Goal: Task Accomplishment & Management: Manage account settings

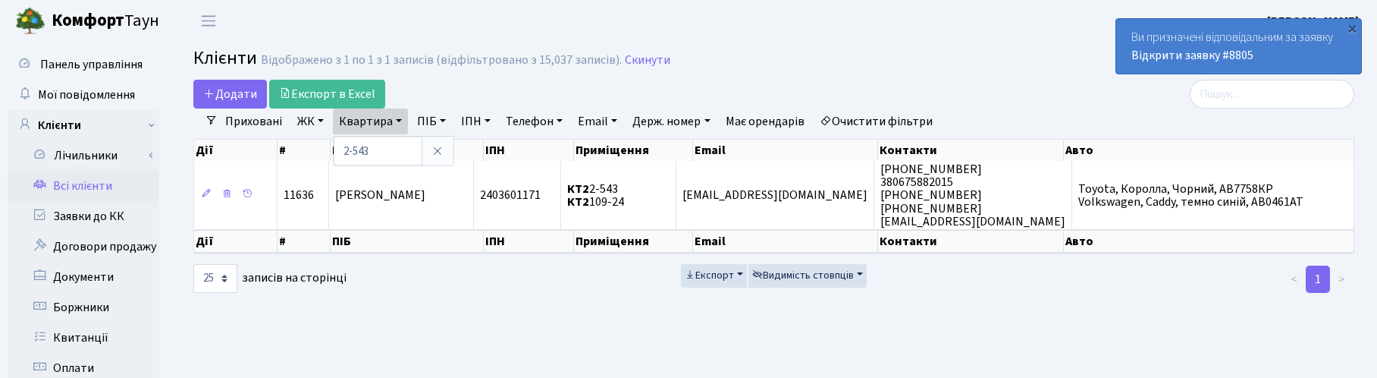
select select "25"
type input "2-658"
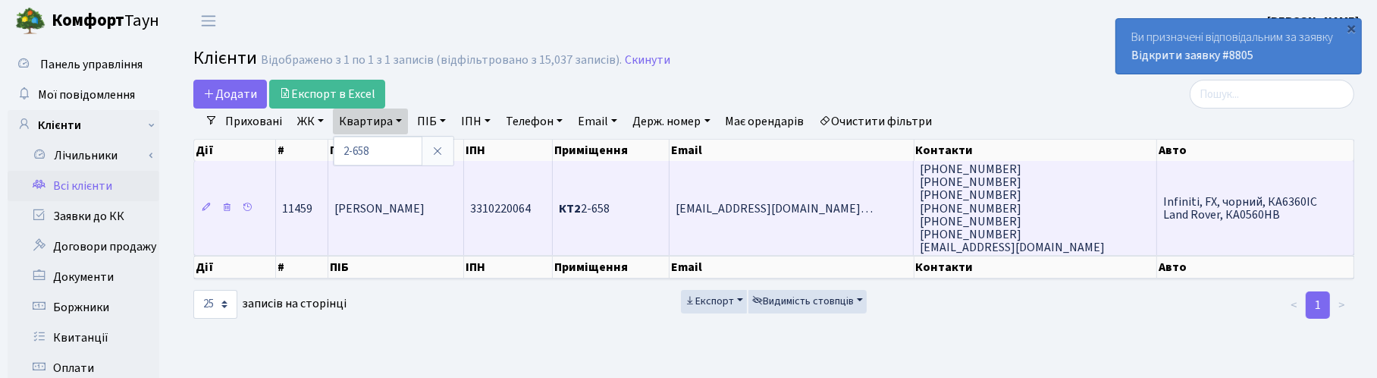
click at [404, 207] on span "[PERSON_NAME]" at bounding box center [379, 208] width 90 height 17
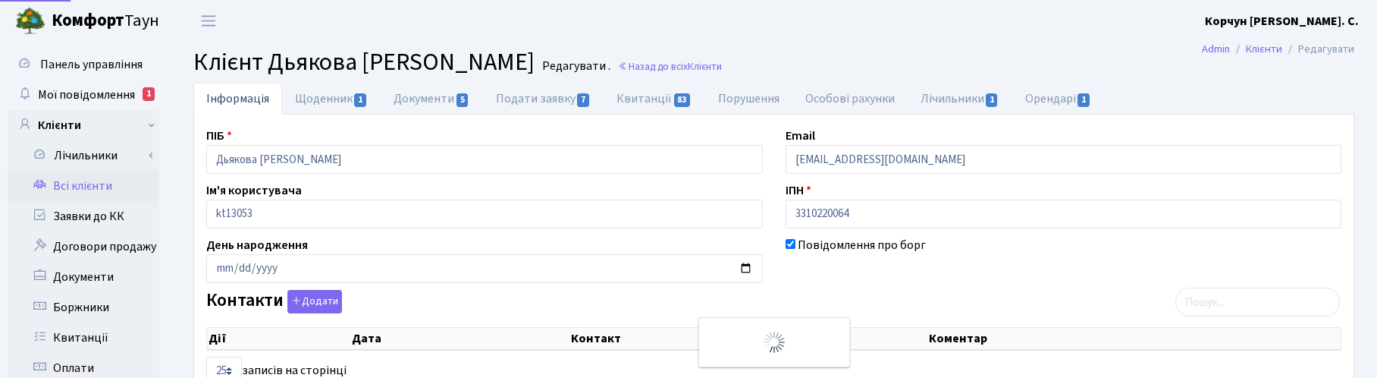
select select "25"
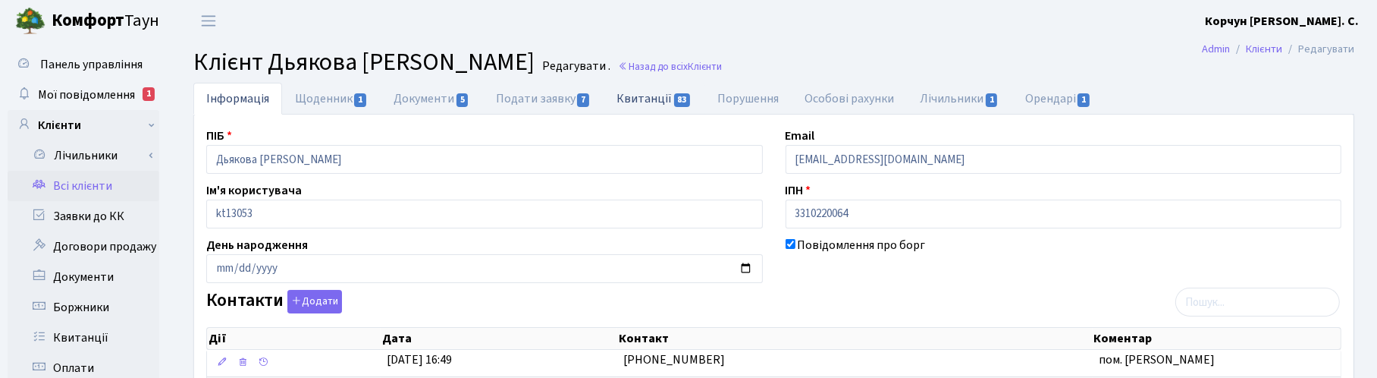
click at [654, 99] on link "Квитанції 83" at bounding box center [654, 98] width 101 height 31
select select "25"
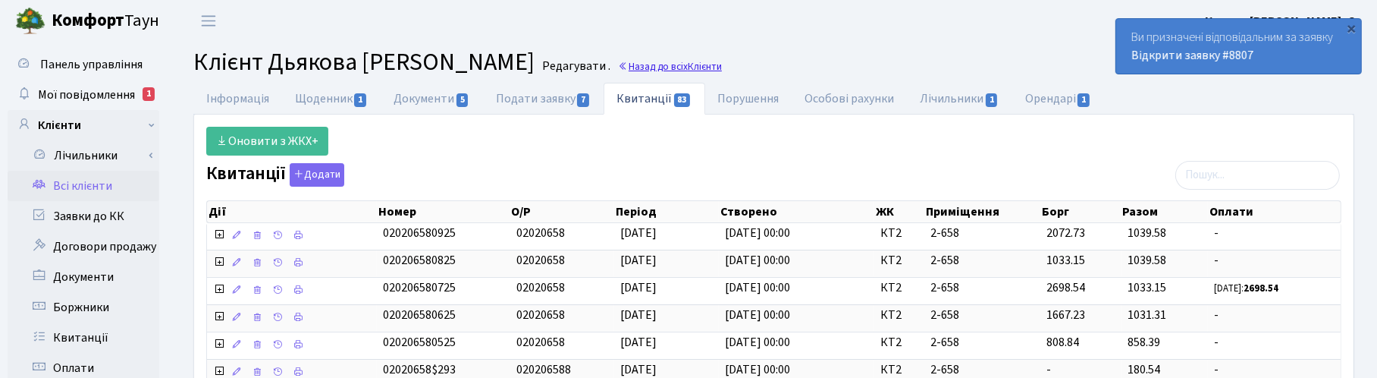
click at [688, 64] on span "Клієнти" at bounding box center [705, 66] width 34 height 14
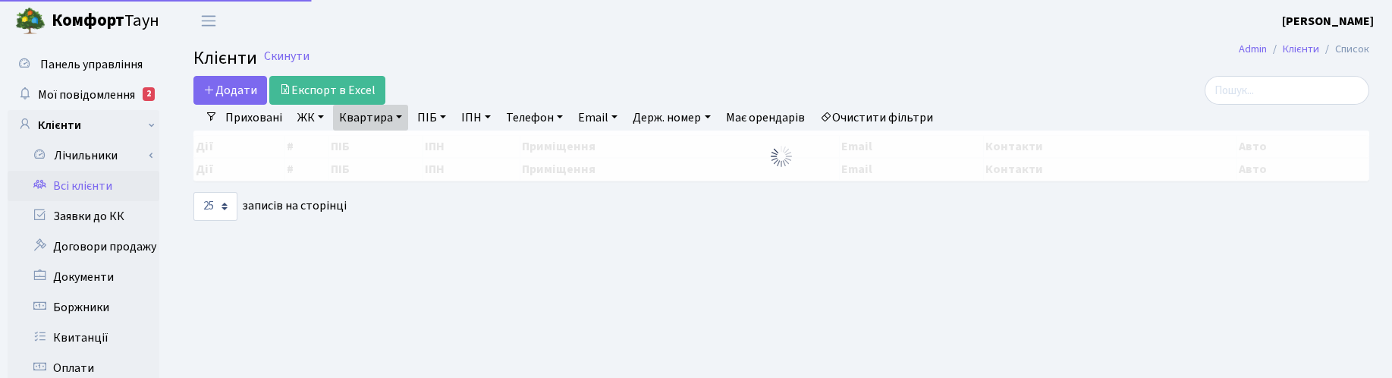
select select "25"
